Goal: Find specific page/section

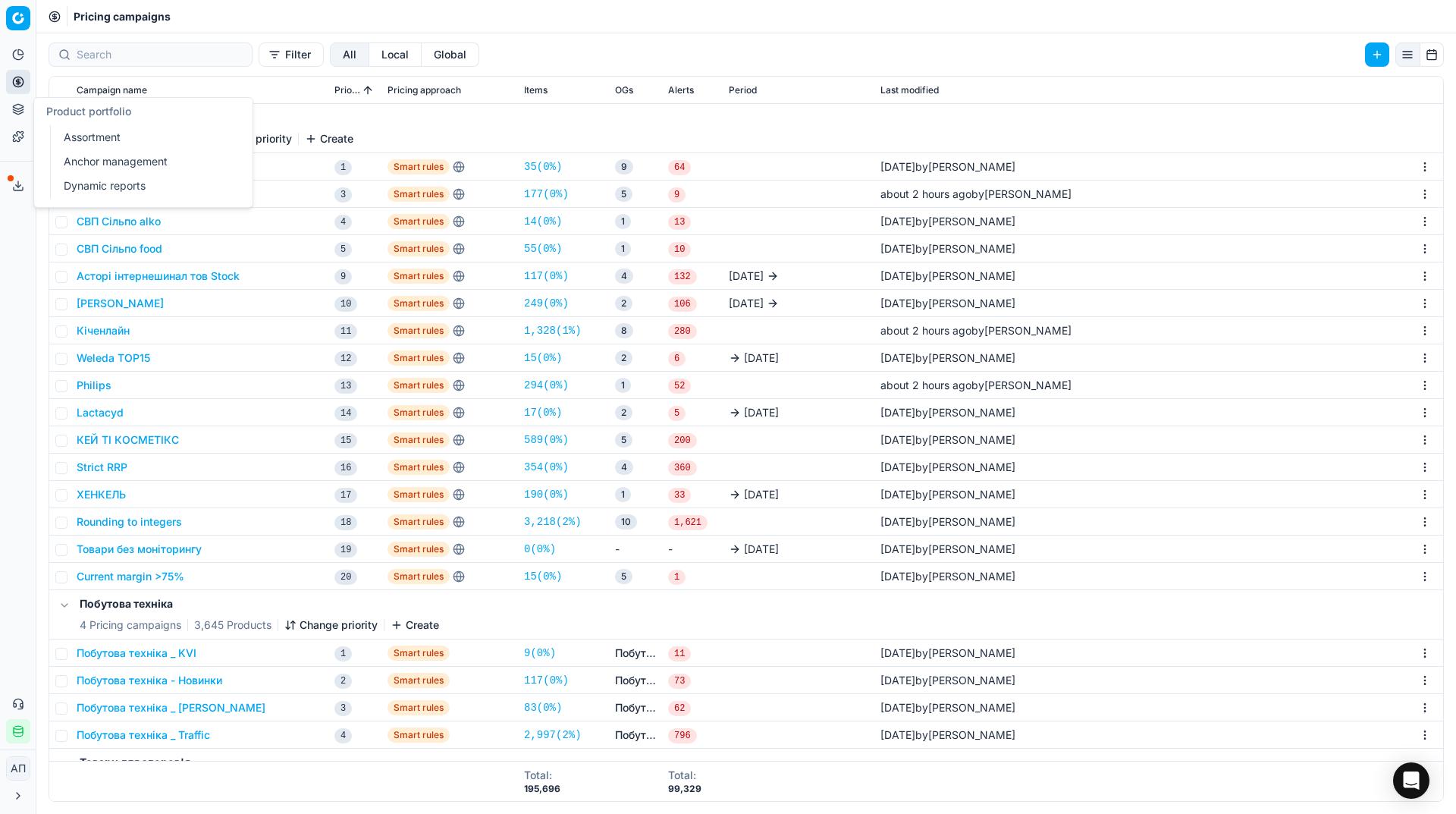
click at [62, 130] on link "Assortment" at bounding box center [146, 137] width 177 height 21
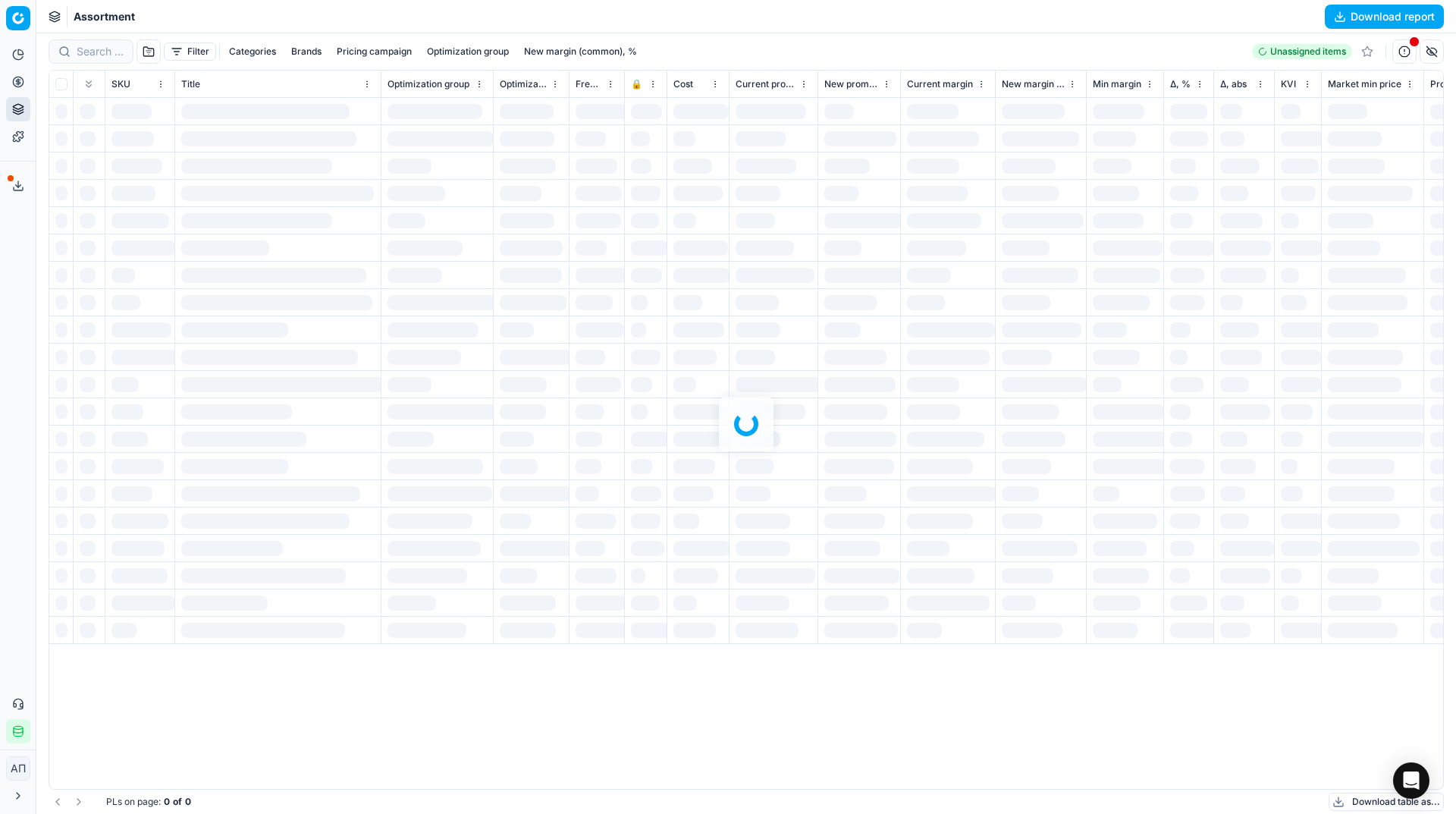
click at [13, 272] on div "Analytics Pricing Product portfolio Templates Export service 24 Contact support…" at bounding box center [17, 393] width 36 height 713
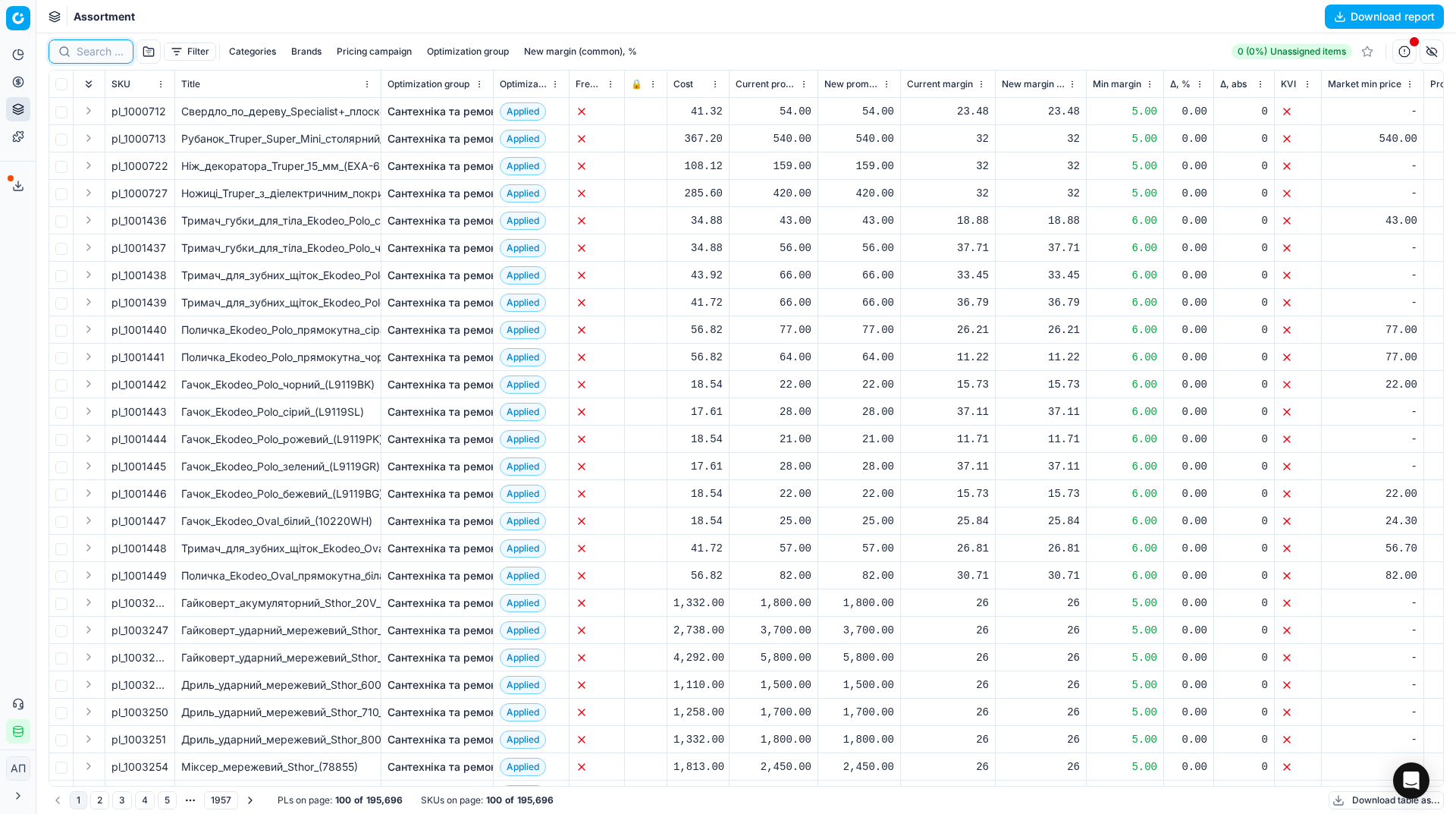
click at [95, 54] on input at bounding box center [100, 52] width 47 height 15
paste input "443072"
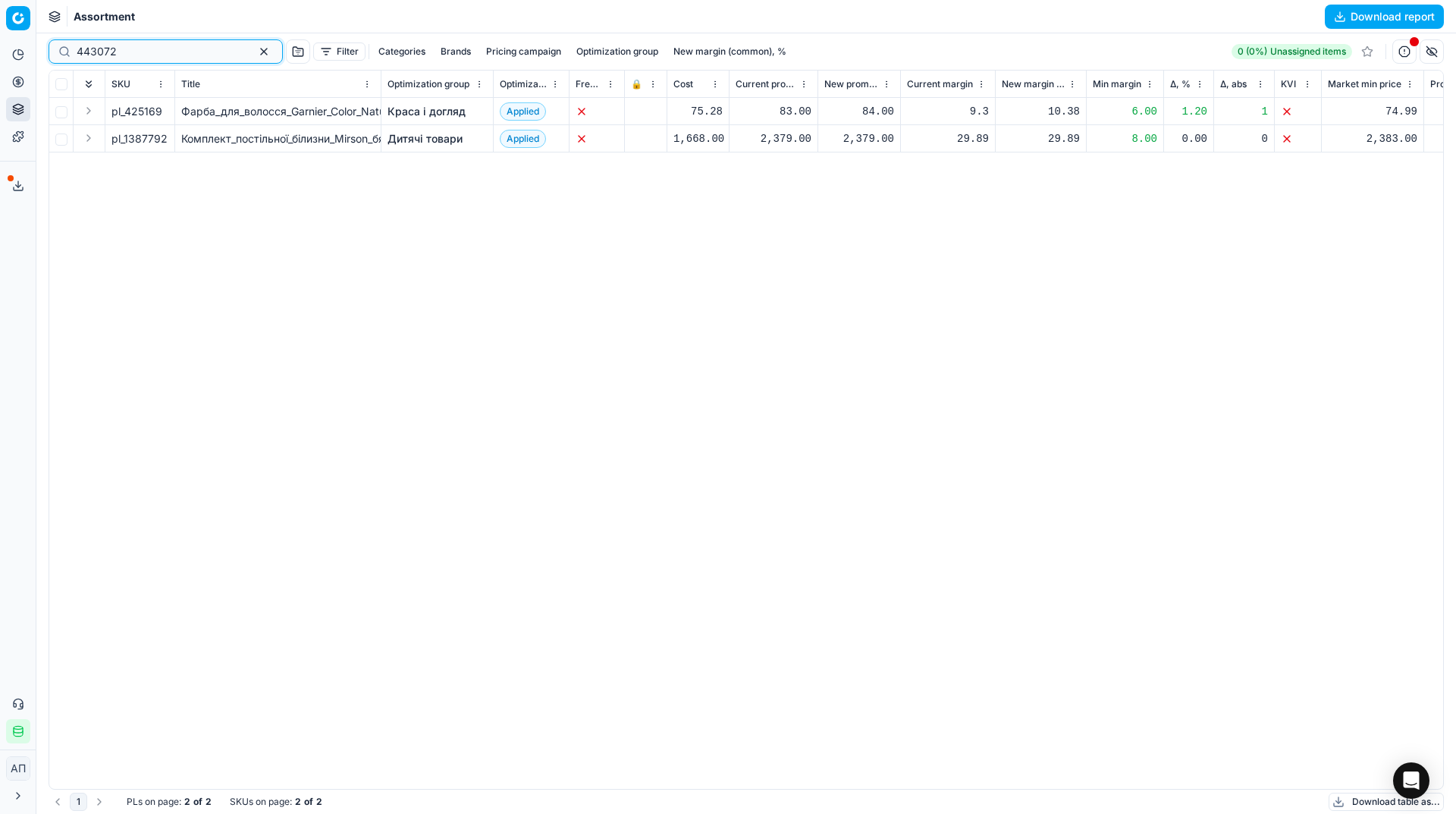
type input "443072"
click at [217, 432] on div "pl_425169 Фарба_для_волосся_Garnier_Color_Naturals_відтінок_8_глибокий_пшенични…" at bounding box center [746, 443] width 1394 height 691
